Goal: Transaction & Acquisition: Purchase product/service

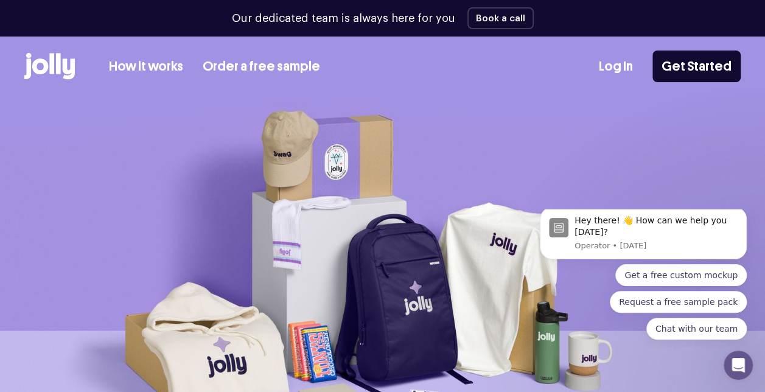
scroll to position [57, 0]
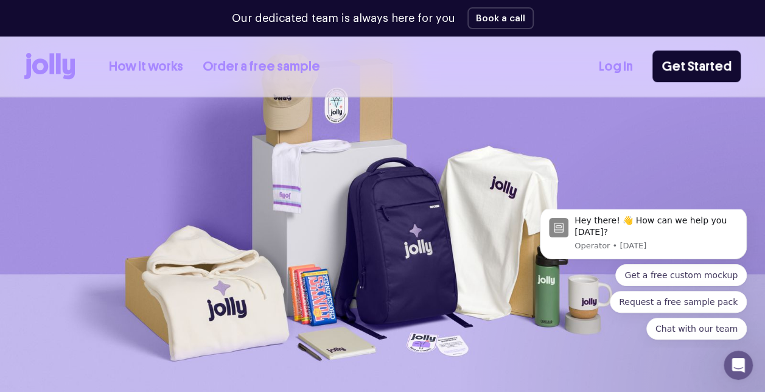
click at [141, 67] on link "How it works" at bounding box center [146, 67] width 74 height 20
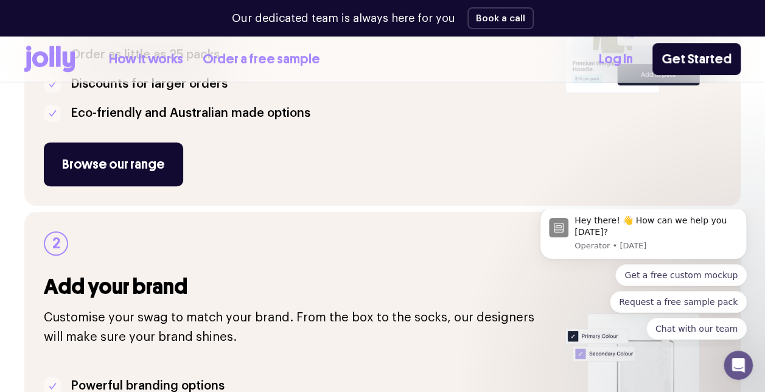
scroll to position [389, 0]
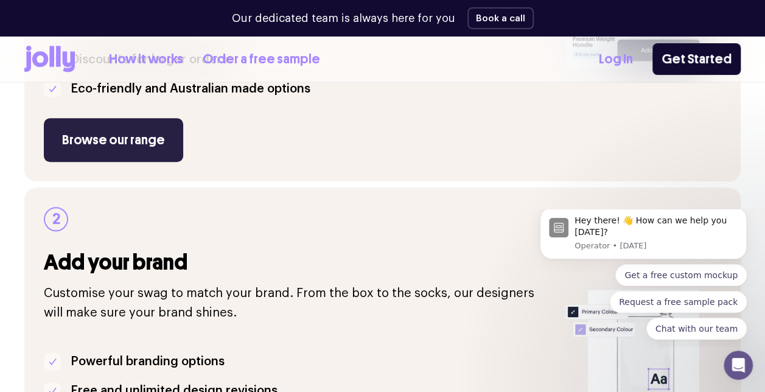
click at [139, 152] on link "Browse our range" at bounding box center [113, 140] width 139 height 44
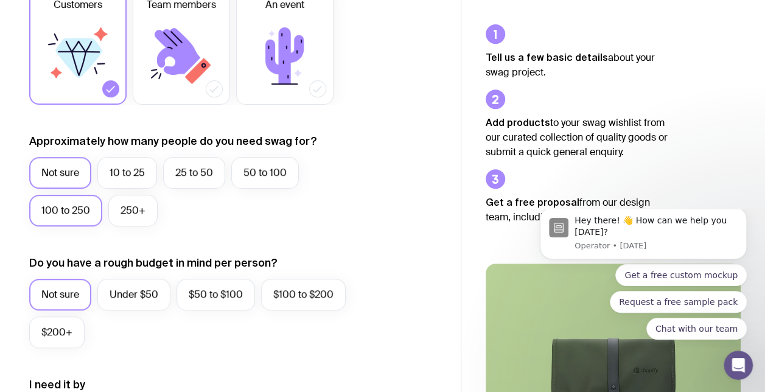
scroll to position [259, 0]
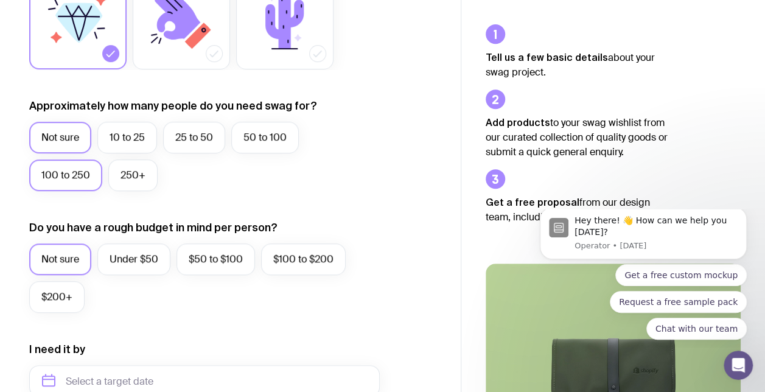
click at [74, 181] on label "100 to 250" at bounding box center [65, 175] width 73 height 32
click at [0, 0] on input "100 to 250" at bounding box center [0, 0] width 0 height 0
click at [286, 131] on label "50 to 100" at bounding box center [265, 138] width 68 height 32
click at [0, 0] on input "50 to 100" at bounding box center [0, 0] width 0 height 0
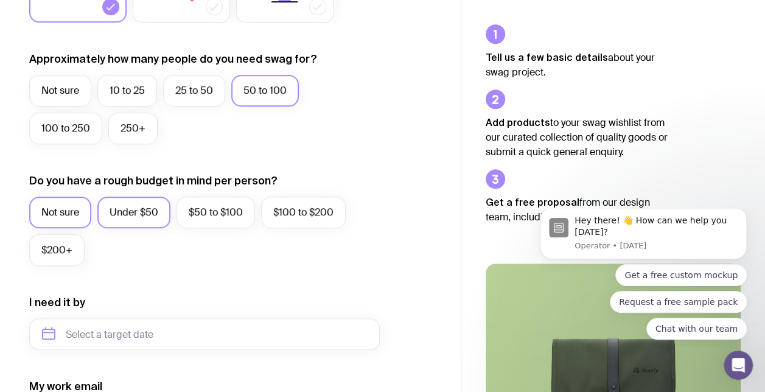
click at [116, 209] on label "Under $50" at bounding box center [133, 213] width 73 height 32
click at [0, 0] on input "Under $50" at bounding box center [0, 0] width 0 height 0
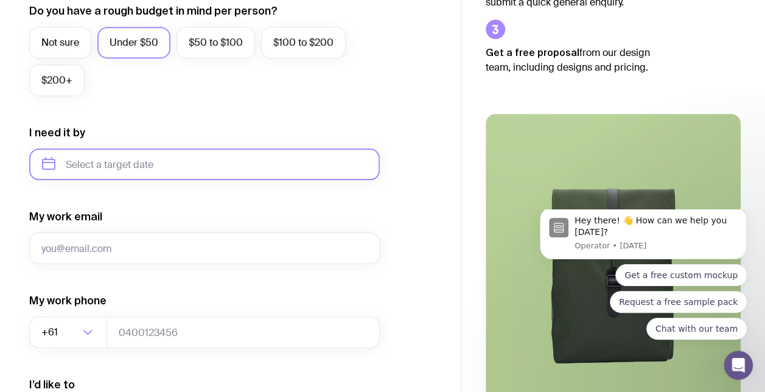
click at [101, 162] on input "text" at bounding box center [204, 164] width 350 height 32
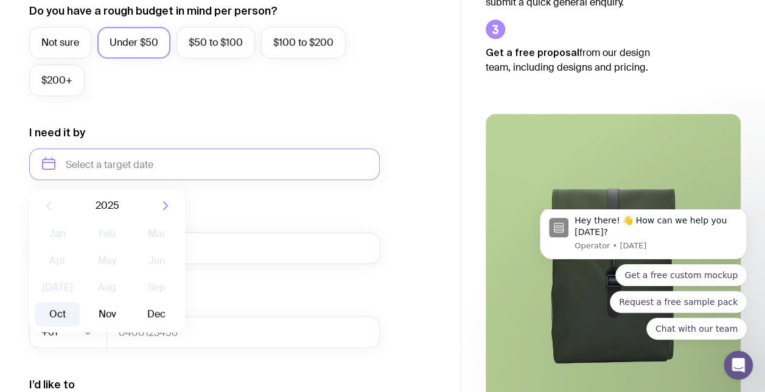
click at [66, 320] on button "Oct" at bounding box center [57, 314] width 44 height 24
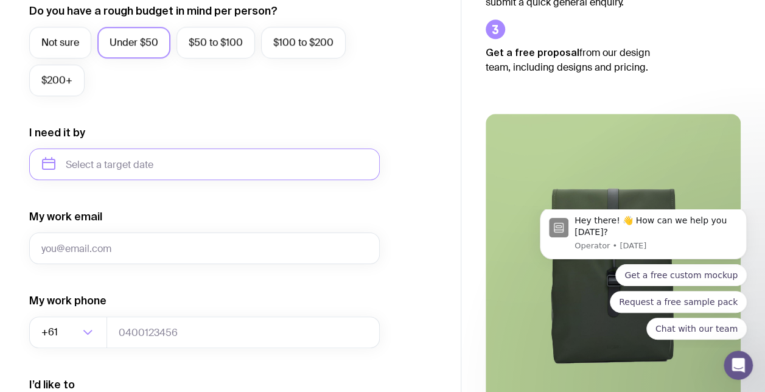
type input "October 2025"
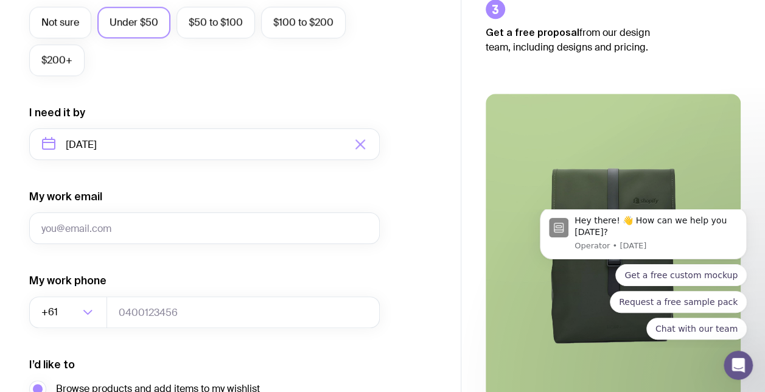
scroll to position [495, 0]
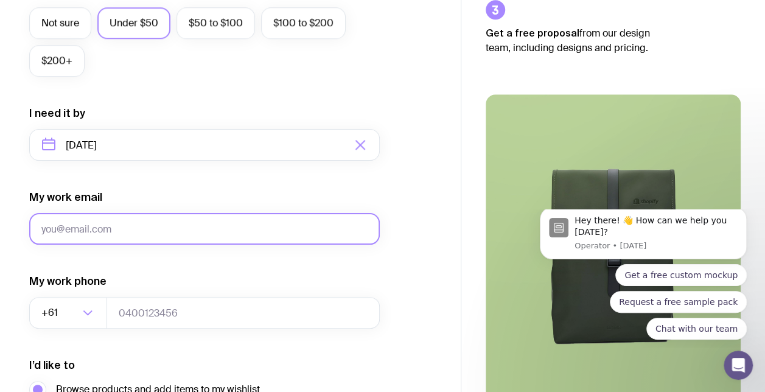
click at [215, 234] on input "My work email" at bounding box center [204, 229] width 350 height 32
type input "mariotmm@amazon.com"
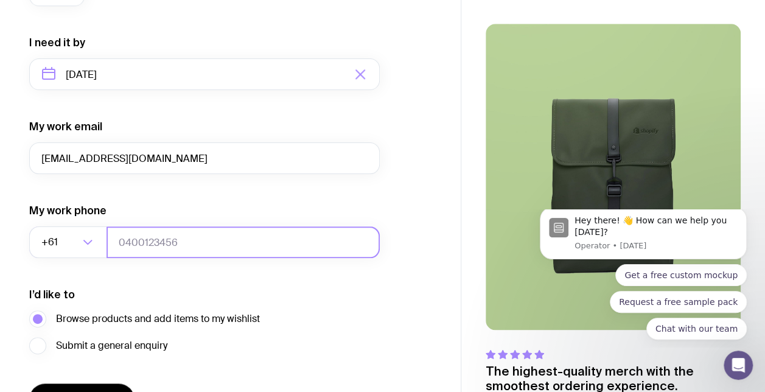
click at [210, 247] on input "tel" at bounding box center [242, 242] width 273 height 32
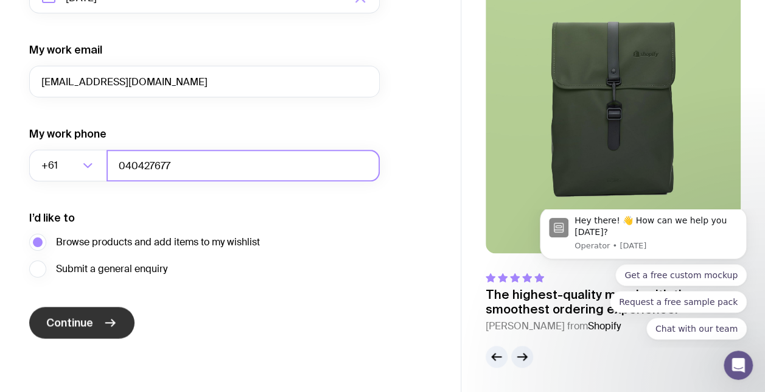
type input "040427677"
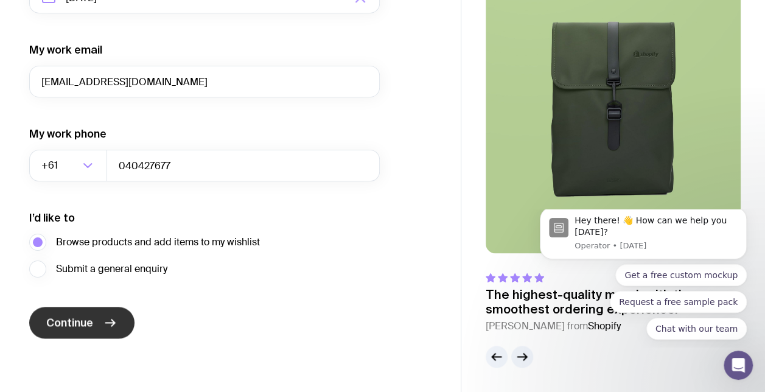
click at [114, 333] on button "Continue" at bounding box center [81, 323] width 105 height 32
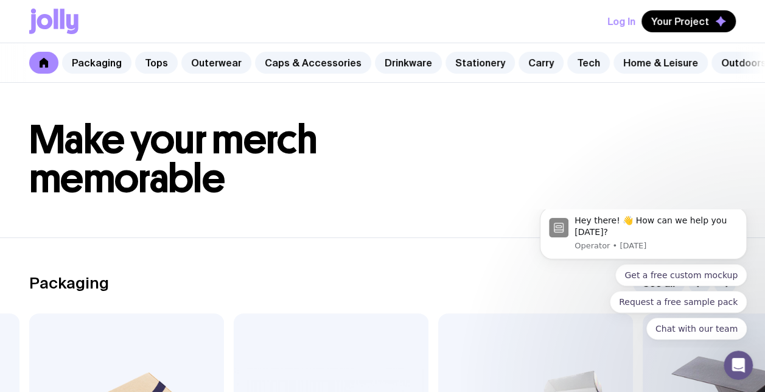
scroll to position [693, 0]
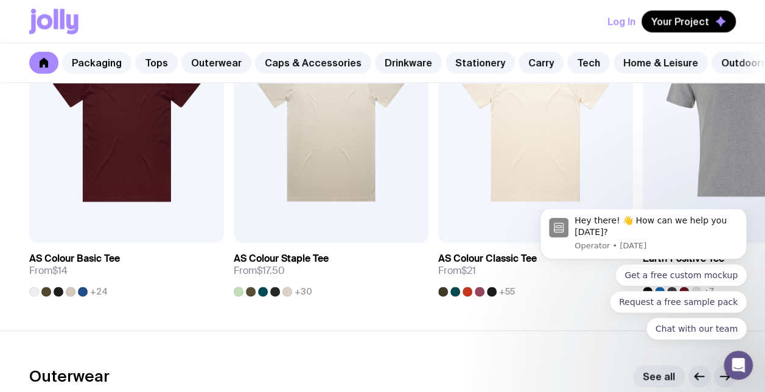
click at [108, 72] on link "Packaging" at bounding box center [96, 63] width 69 height 22
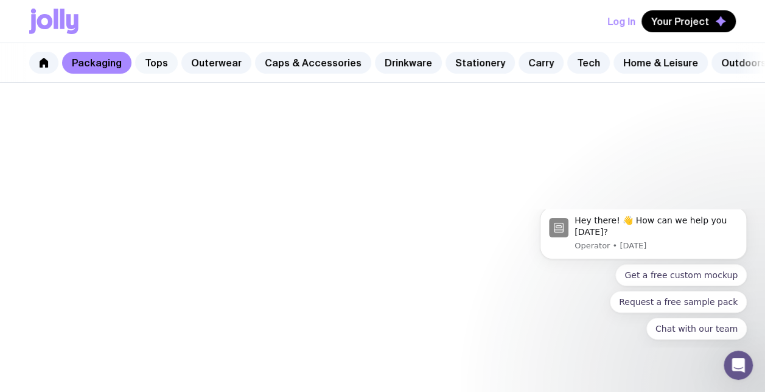
click at [140, 63] on link "Tops" at bounding box center [156, 63] width 43 height 22
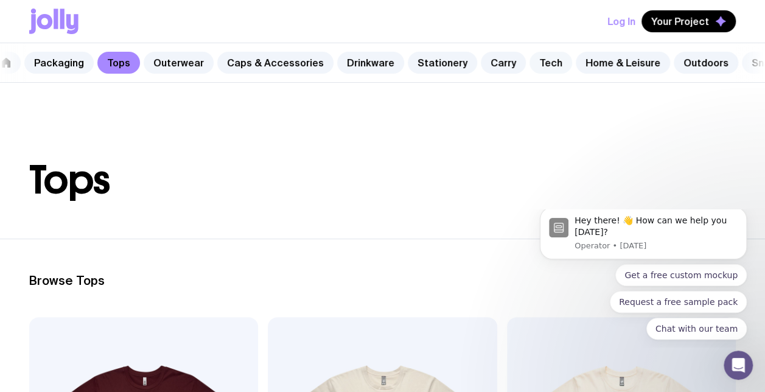
scroll to position [0, 33]
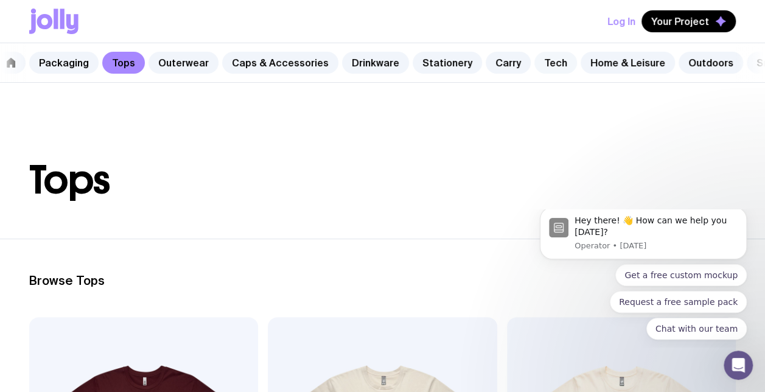
click at [534, 58] on link "Tech" at bounding box center [555, 63] width 43 height 22
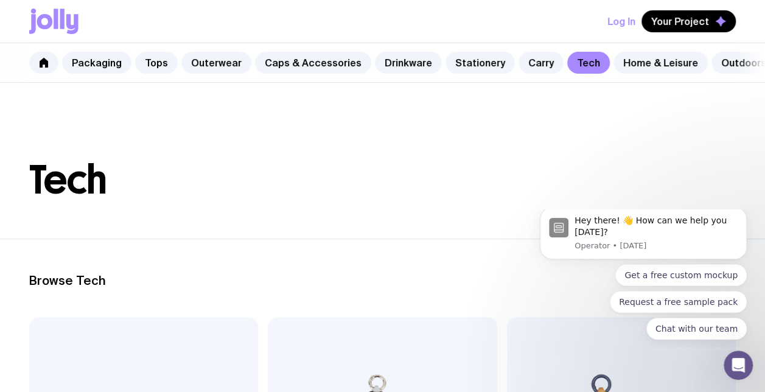
click at [57, 57] on div "Packaging Tops Outerwear Caps & Accessories Drinkware Stationery Carry Tech Hom…" at bounding box center [382, 63] width 765 height 40
click at [55, 57] on link at bounding box center [43, 63] width 29 height 22
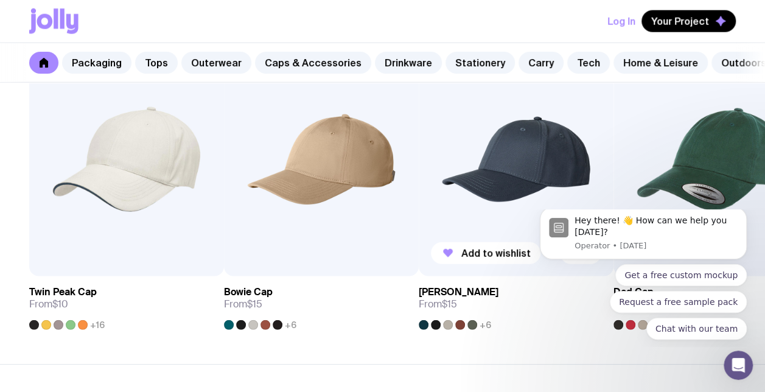
scroll to position [1455, 0]
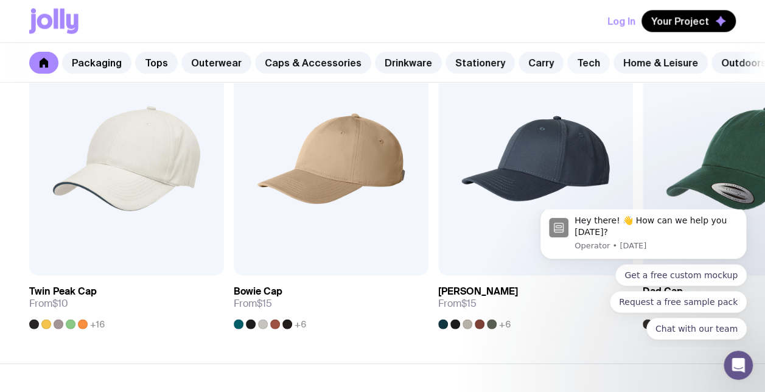
drag, startPoint x: 518, startPoint y: 66, endPoint x: 556, endPoint y: 56, distance: 39.5
click at [567, 56] on link "Tech" at bounding box center [588, 63] width 43 height 22
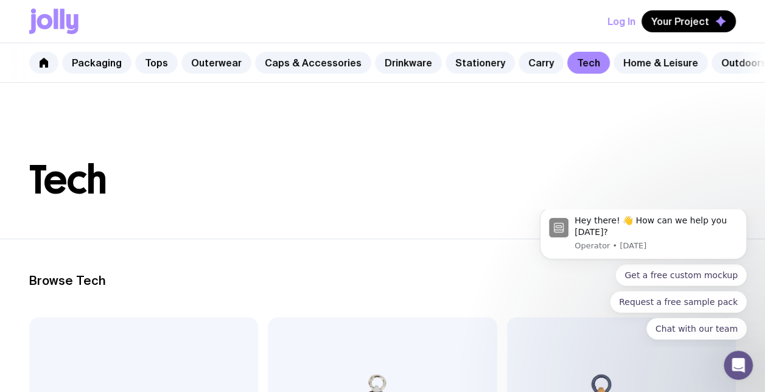
click at [567, 56] on link "Tech" at bounding box center [588, 63] width 43 height 22
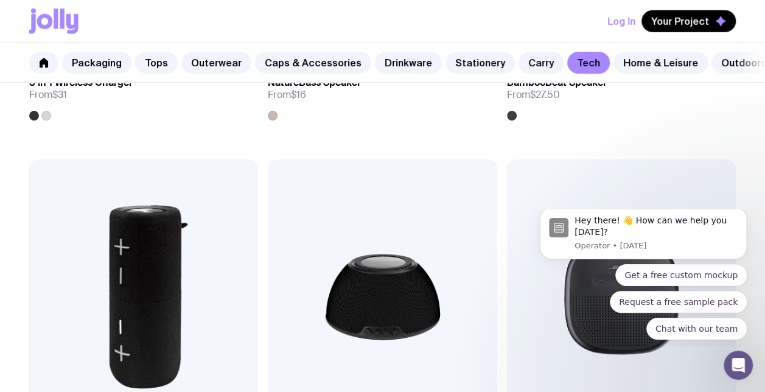
scroll to position [1018, 0]
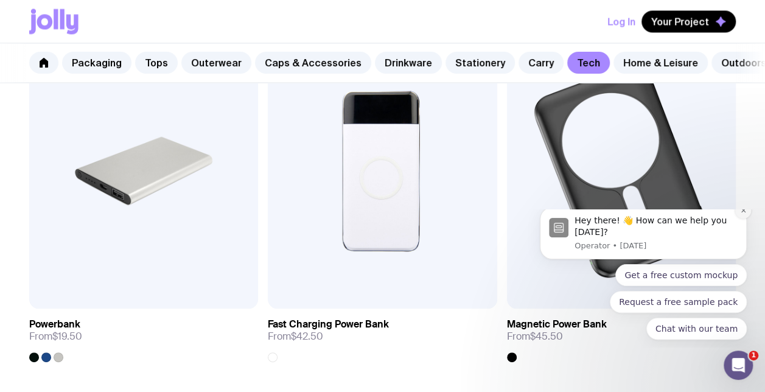
click at [740, 214] on icon "Dismiss notification" at bounding box center [743, 210] width 7 height 7
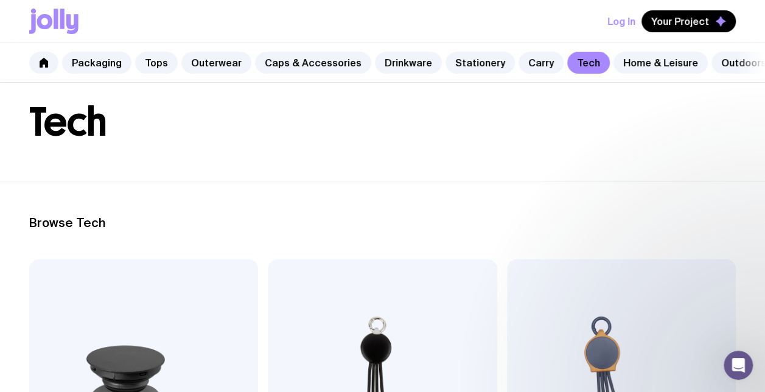
scroll to position [58, 0]
click at [217, 32] on div "Log In Your Project" at bounding box center [382, 21] width 706 height 43
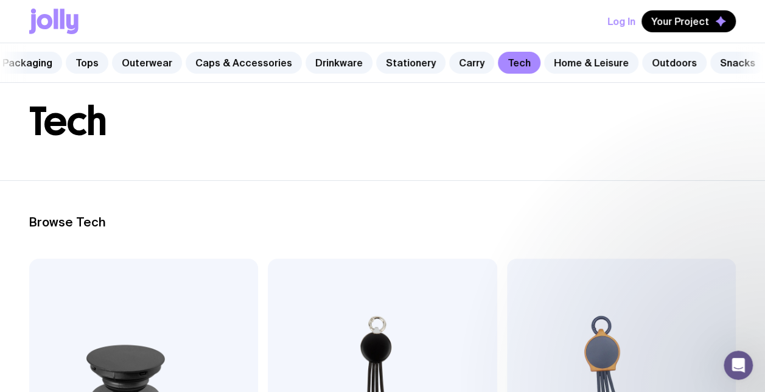
scroll to position [0, 73]
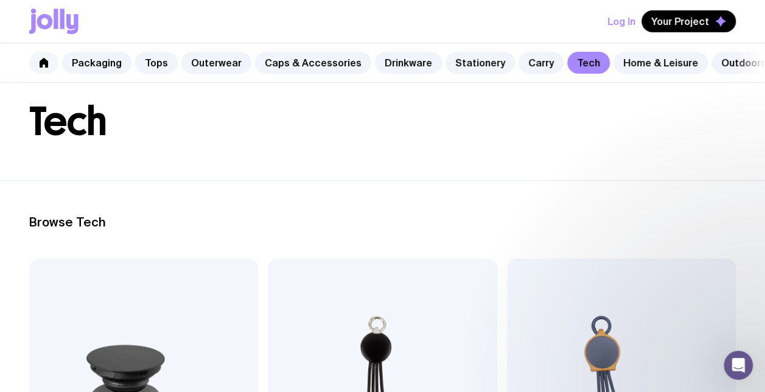
click at [46, 66] on icon at bounding box center [44, 63] width 9 height 10
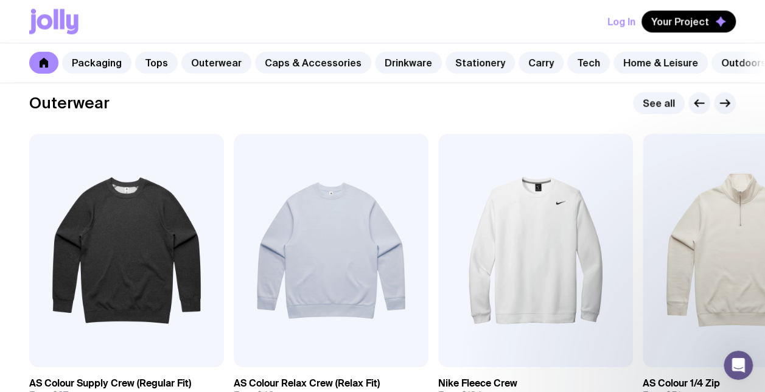
scroll to position [0, 73]
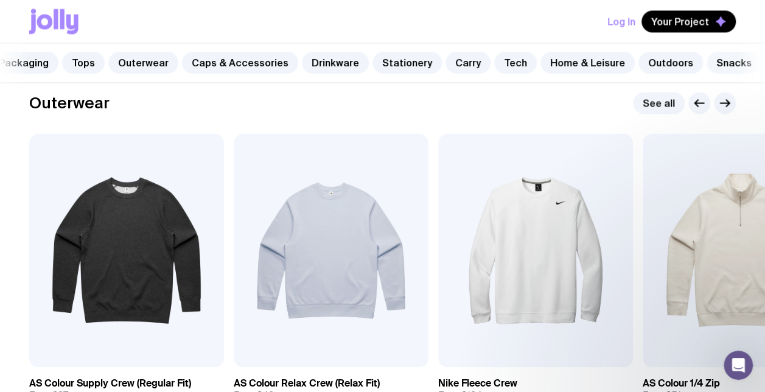
click at [723, 59] on link "Snacks" at bounding box center [733, 63] width 55 height 22
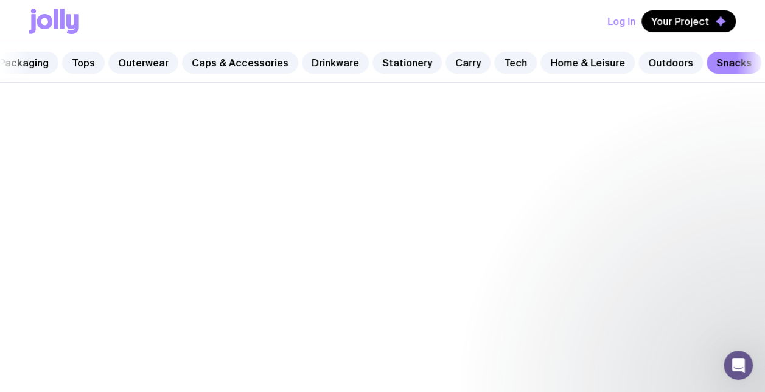
click at [723, 59] on link "Snacks" at bounding box center [733, 63] width 55 height 22
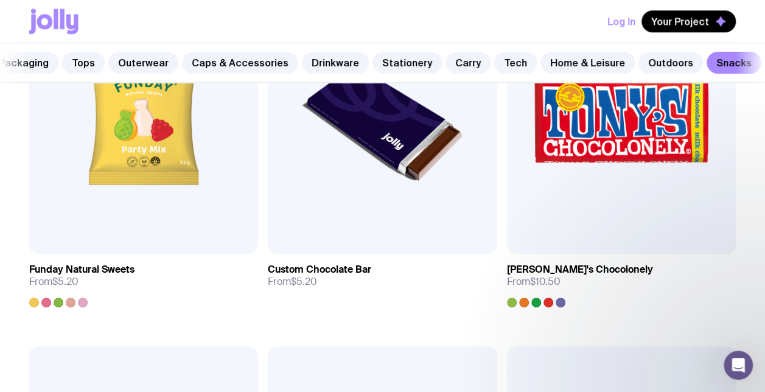
scroll to position [696, 0]
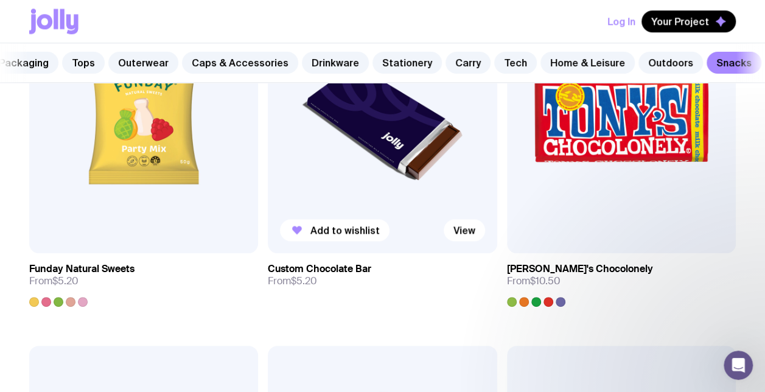
click at [377, 177] on img at bounding box center [382, 116] width 229 height 275
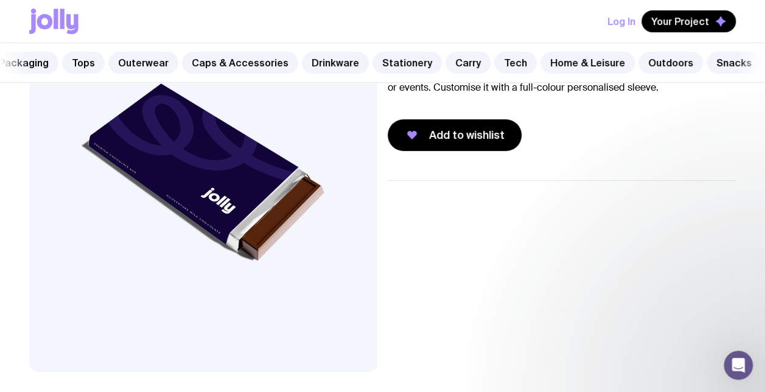
scroll to position [149, 0]
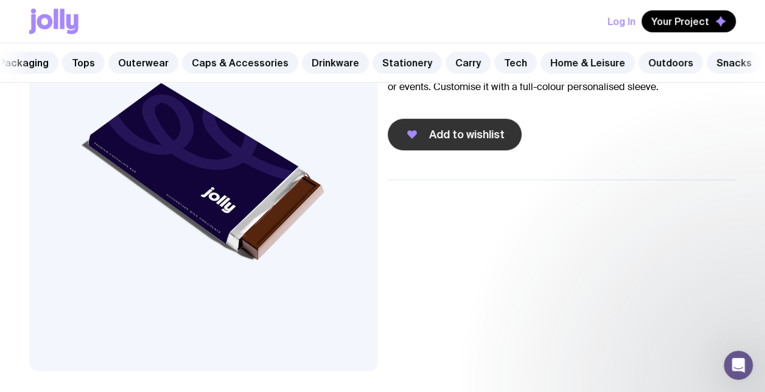
click at [442, 133] on button "Add to wishlist" at bounding box center [455, 135] width 134 height 32
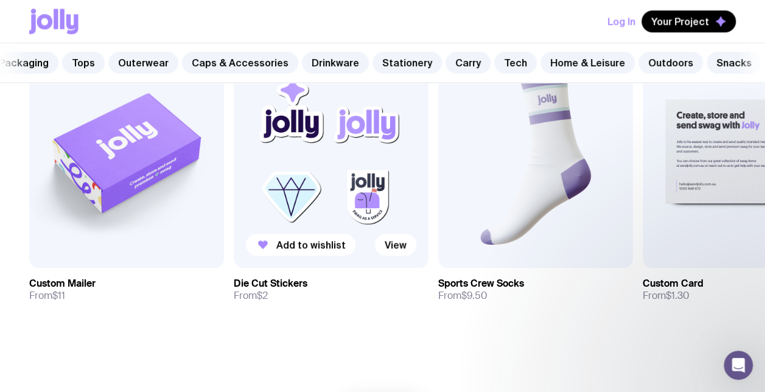
scroll to position [621, 0]
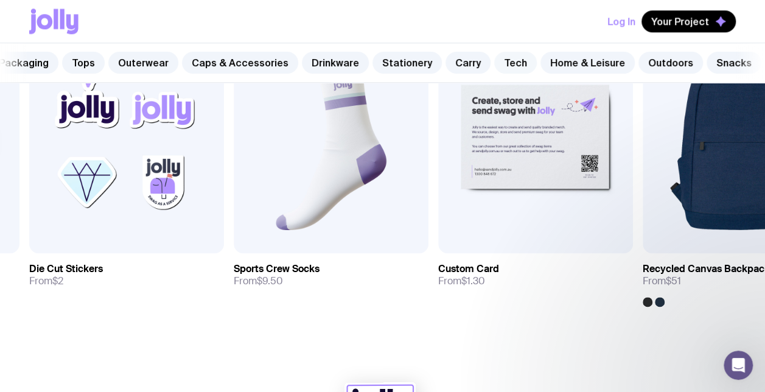
click at [494, 64] on link "Tech" at bounding box center [515, 63] width 43 height 22
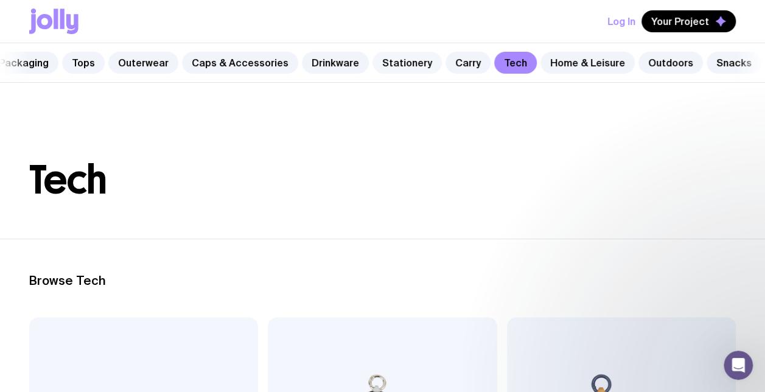
click at [393, 62] on link "Stationery" at bounding box center [406, 63] width 69 height 22
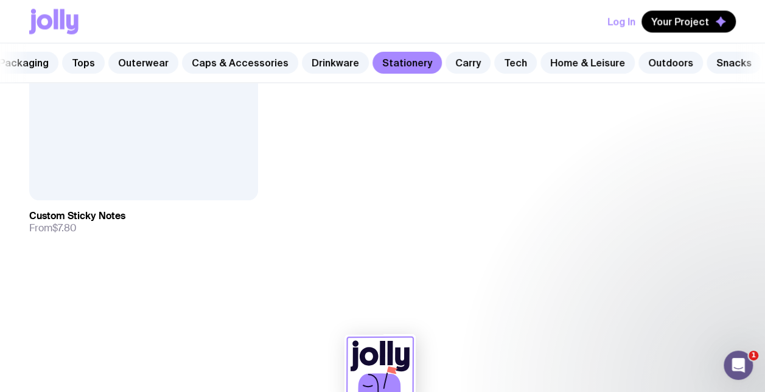
scroll to position [3396, 0]
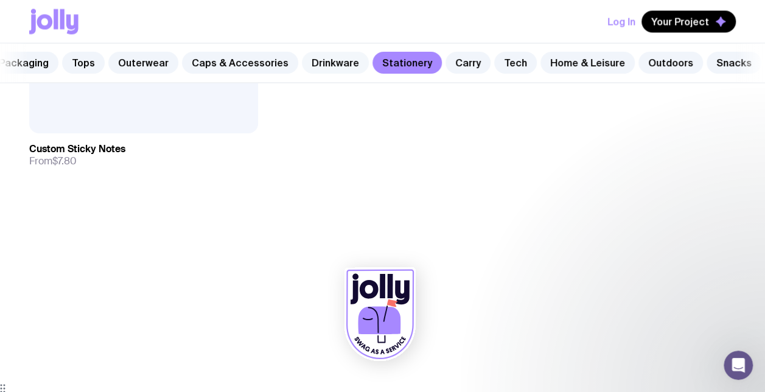
click at [326, 55] on link "Drinkware" at bounding box center [335, 63] width 67 height 22
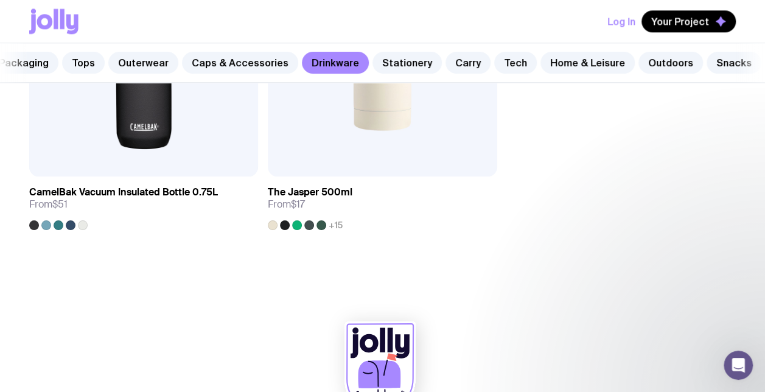
scroll to position [2985, 0]
click at [501, 61] on link "Tech" at bounding box center [515, 63] width 43 height 22
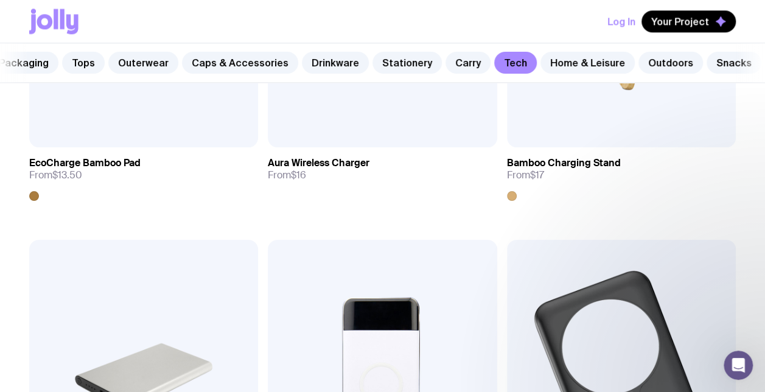
scroll to position [659, 0]
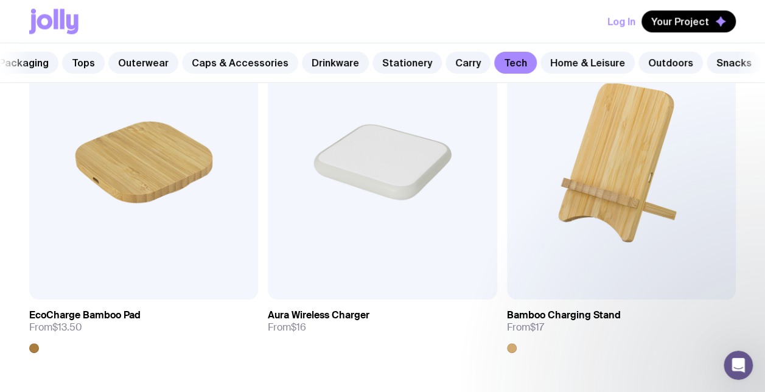
click at [218, 63] on link "Caps & Accessories" at bounding box center [240, 63] width 116 height 22
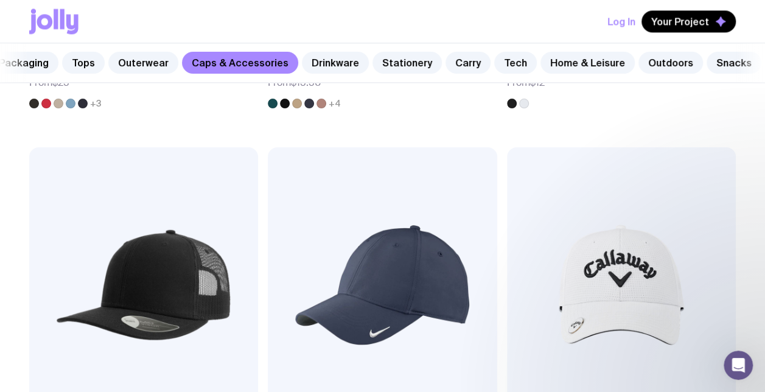
scroll to position [905, 0]
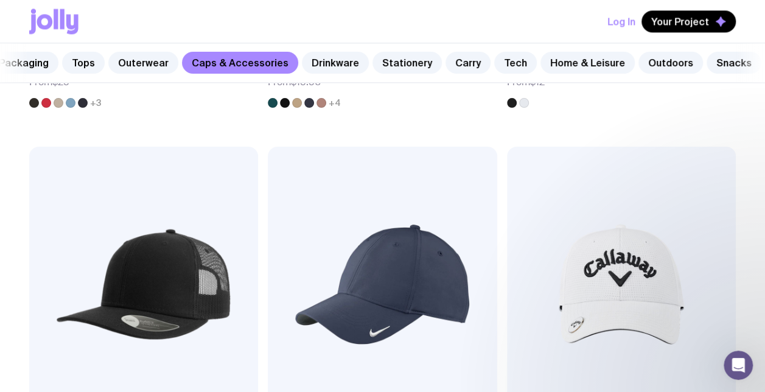
click at [476, 18] on div "Log In Your Project" at bounding box center [382, 21] width 706 height 43
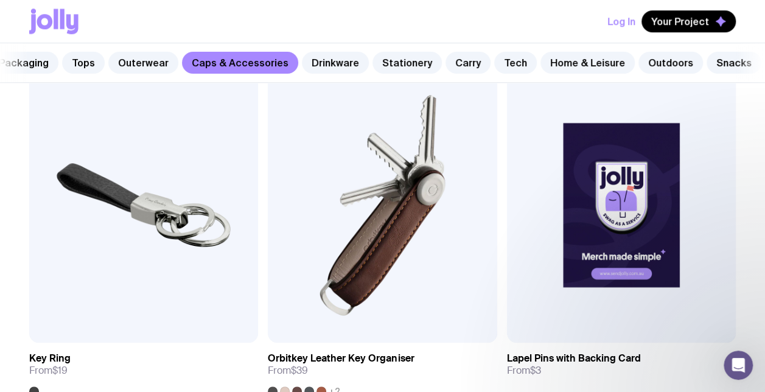
scroll to position [2819, 0]
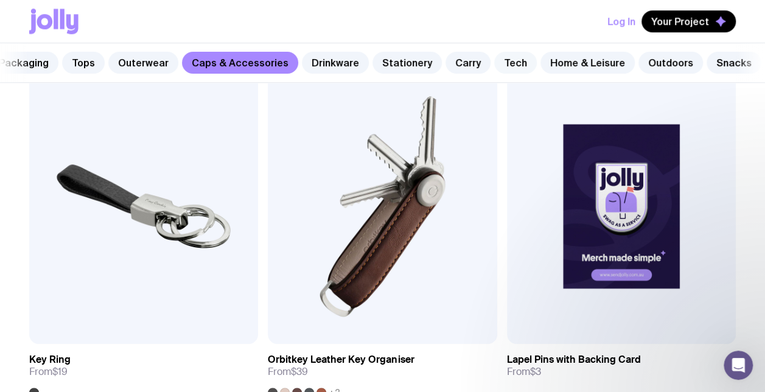
click at [499, 68] on link "Tech" at bounding box center [515, 63] width 43 height 22
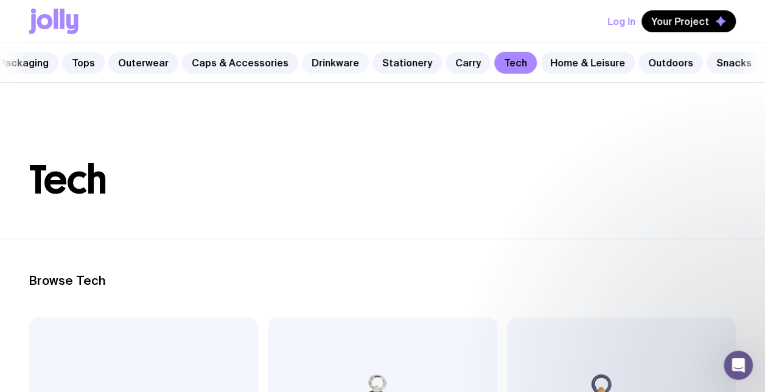
click at [342, 54] on link "Drinkware" at bounding box center [335, 63] width 67 height 22
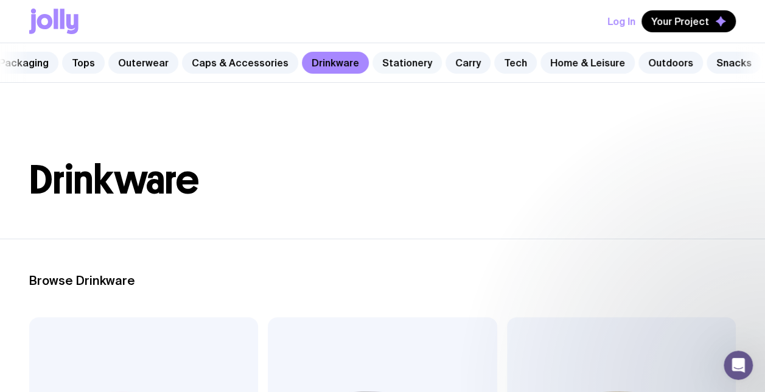
click at [386, 72] on link "Stationery" at bounding box center [406, 63] width 69 height 22
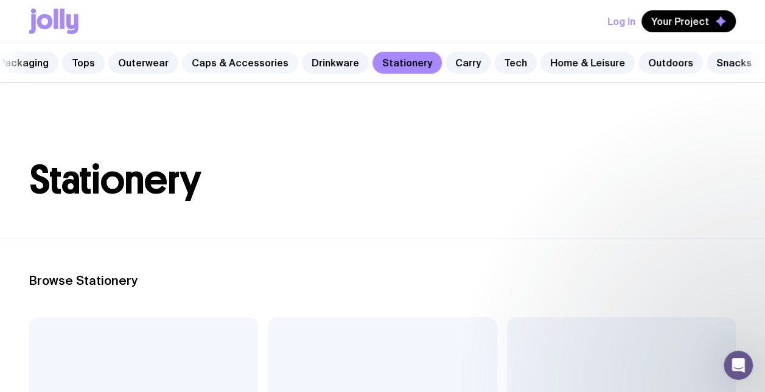
click at [254, 63] on link "Caps & Accessories" at bounding box center [240, 63] width 116 height 22
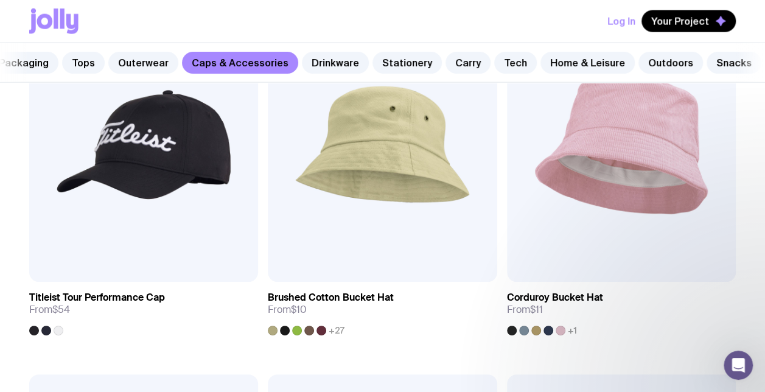
scroll to position [1412, 0]
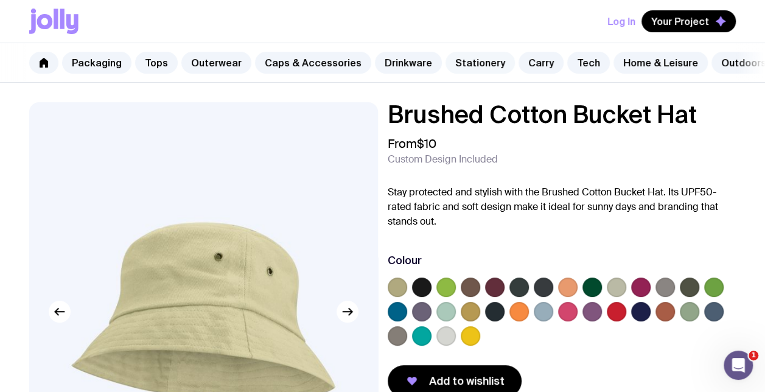
click at [445, 64] on link "Stationery" at bounding box center [479, 63] width 69 height 22
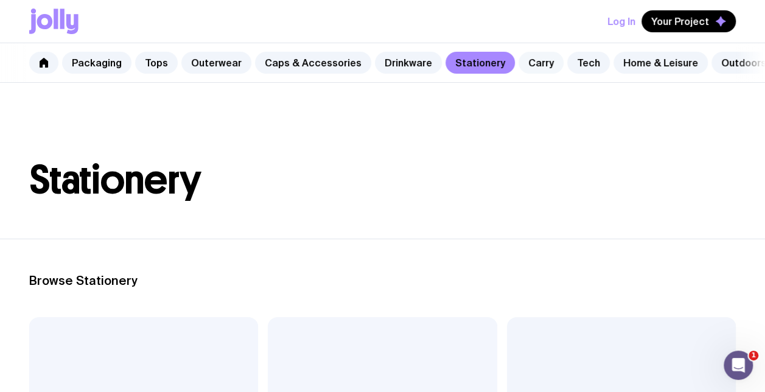
click at [531, 66] on link "Carry" at bounding box center [540, 63] width 45 height 22
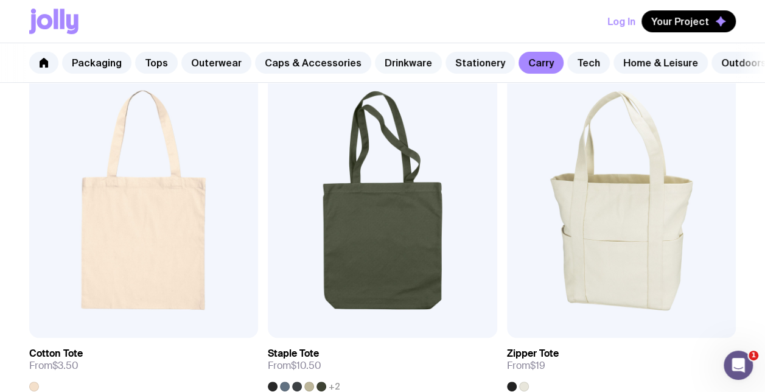
scroll to position [0, 73]
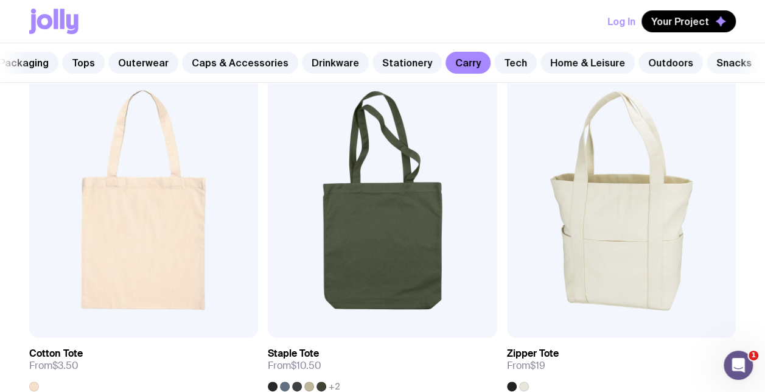
click at [709, 62] on link "Snacks" at bounding box center [733, 63] width 55 height 22
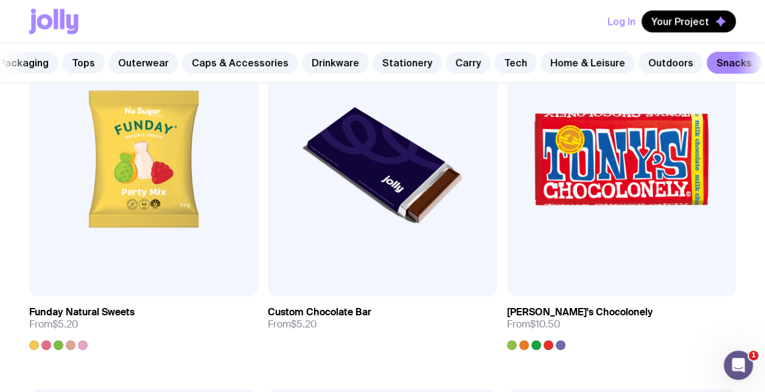
scroll to position [706, 0]
